Goal: Information Seeking & Learning: Learn about a topic

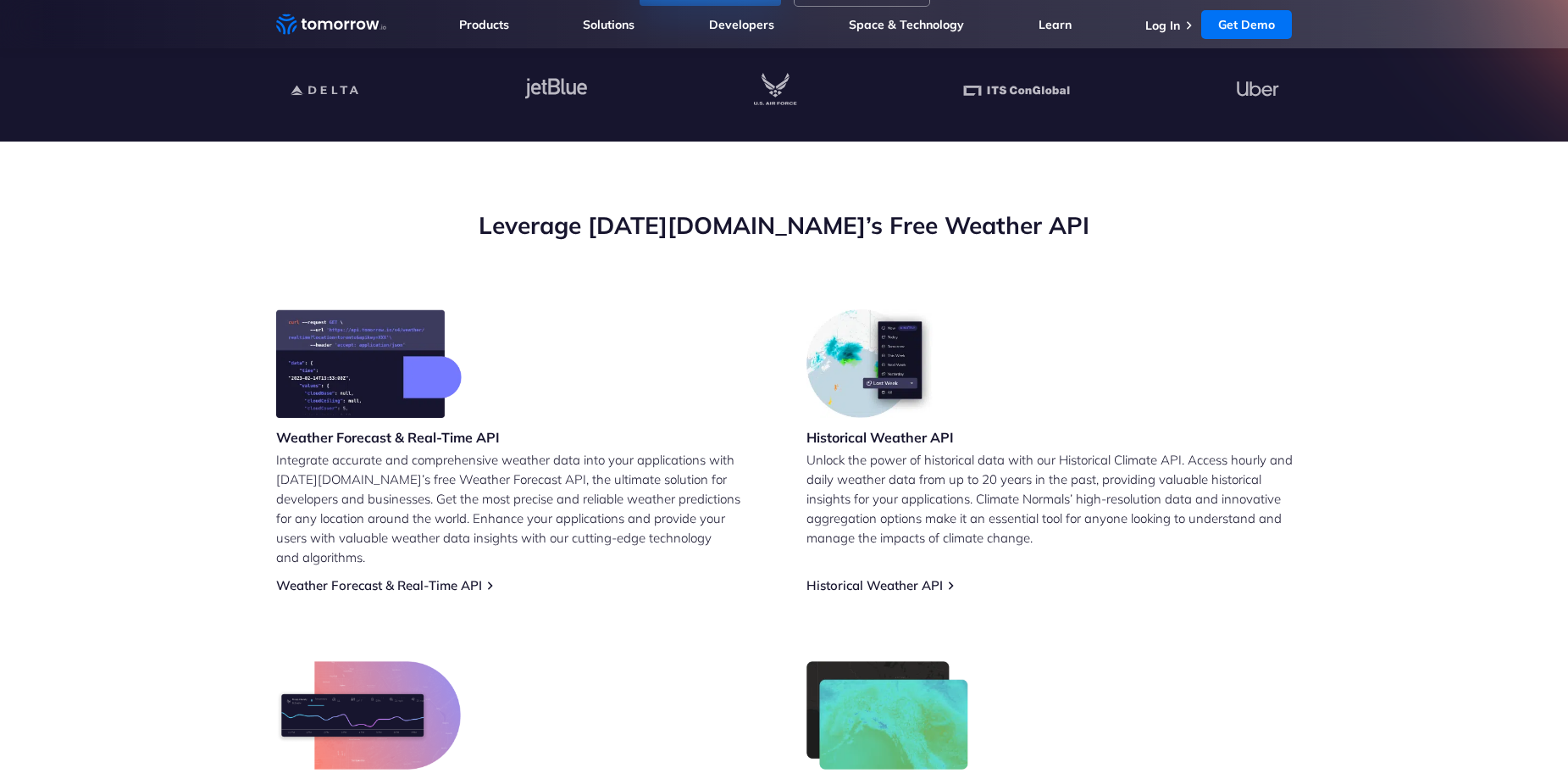
scroll to position [85, 0]
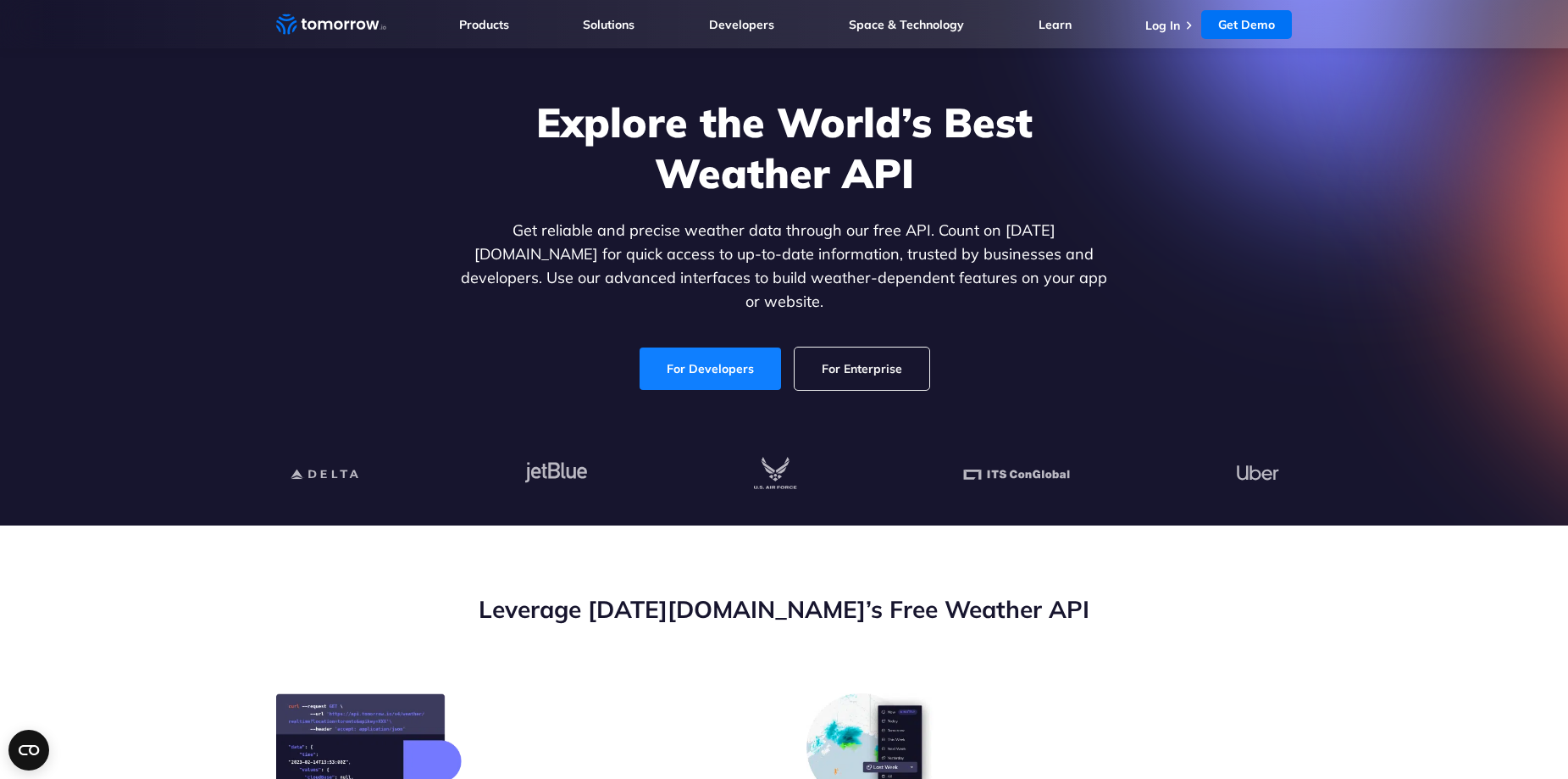
click at [711, 351] on link "For Developers" at bounding box center [711, 368] width 142 height 42
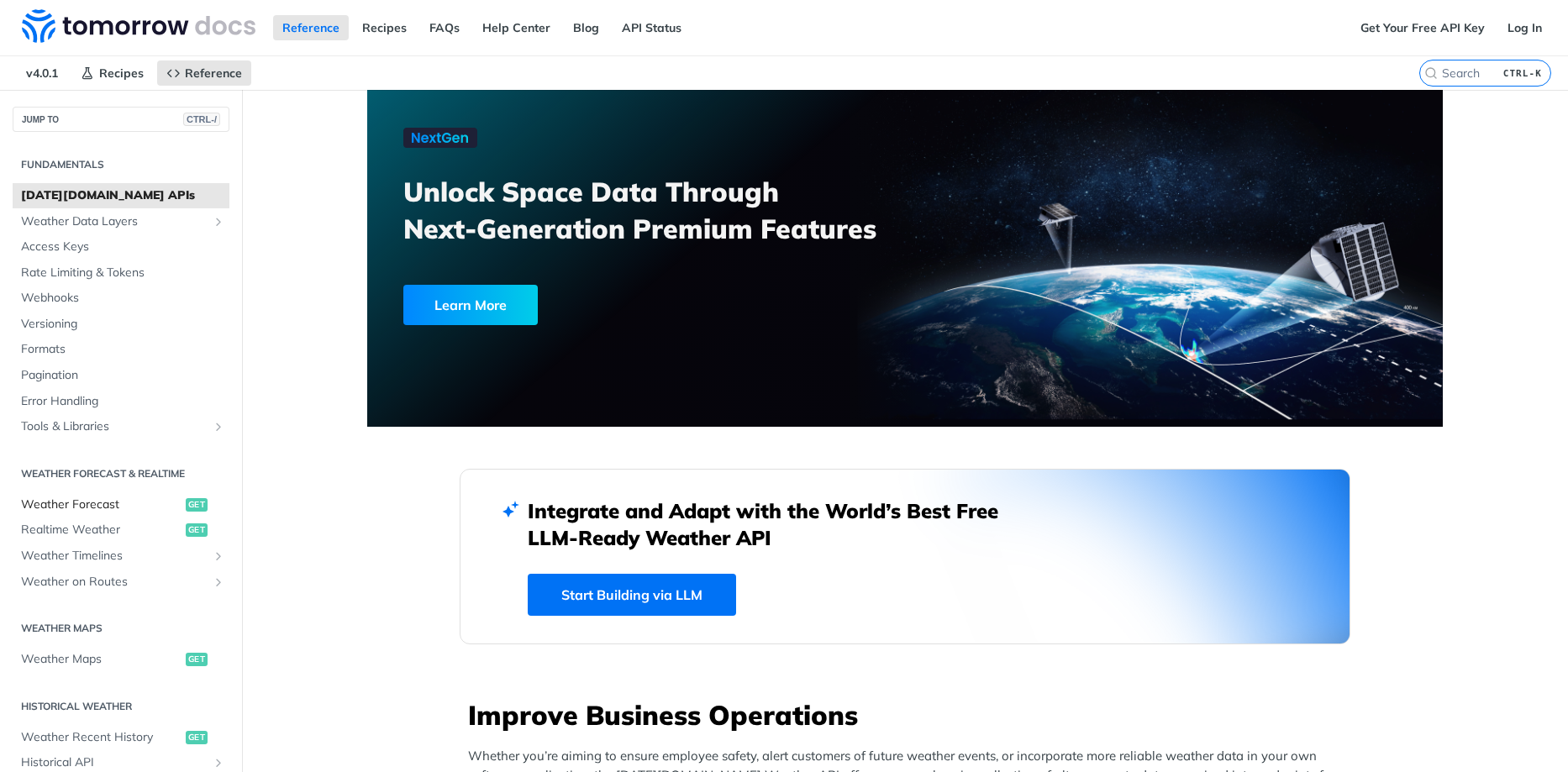
click at [94, 507] on span "Weather Forecast" at bounding box center [101, 504] width 160 height 16
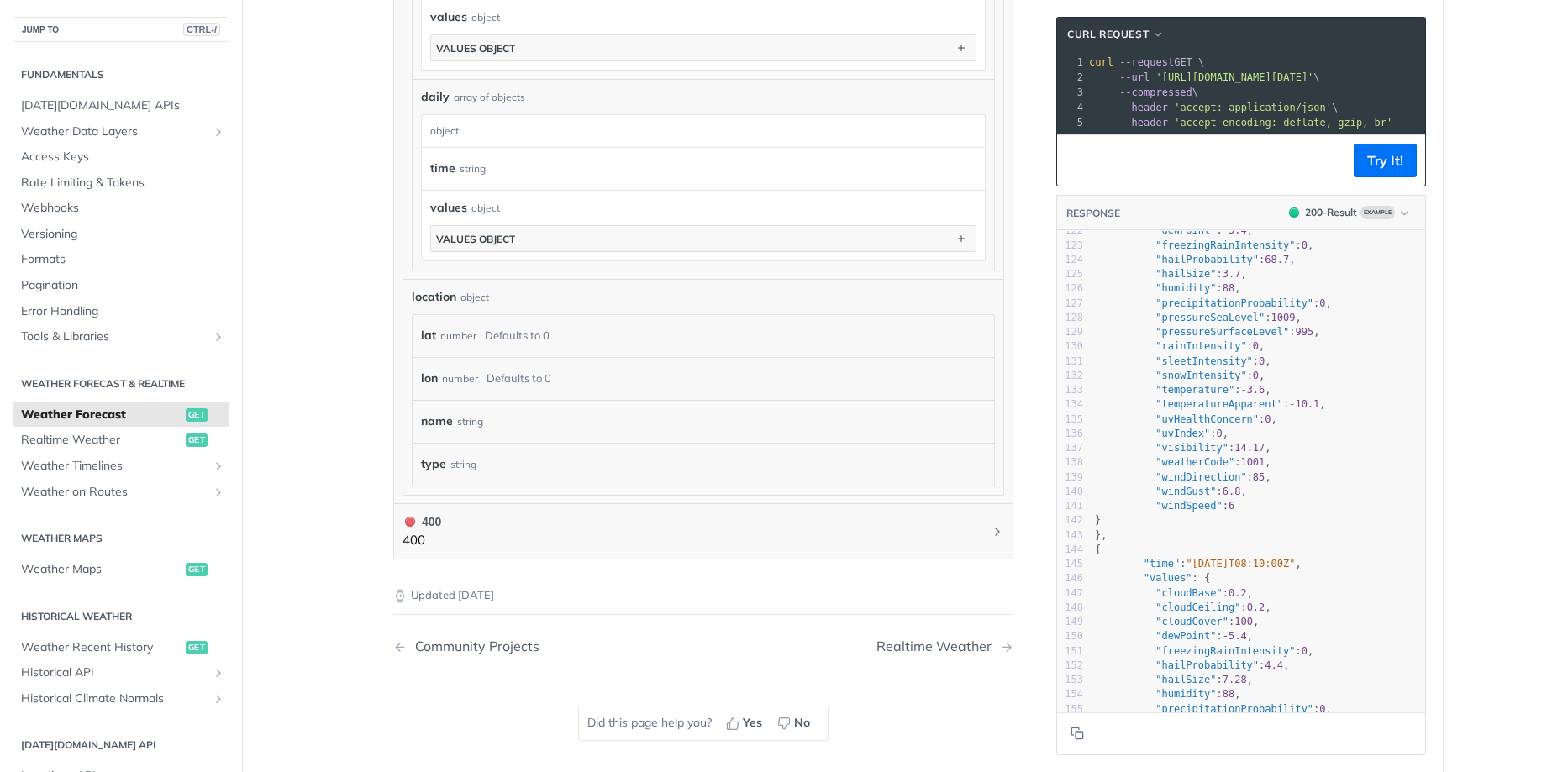
scroll to position [1119, 0]
